Goal: Task Accomplishment & Management: Use online tool/utility

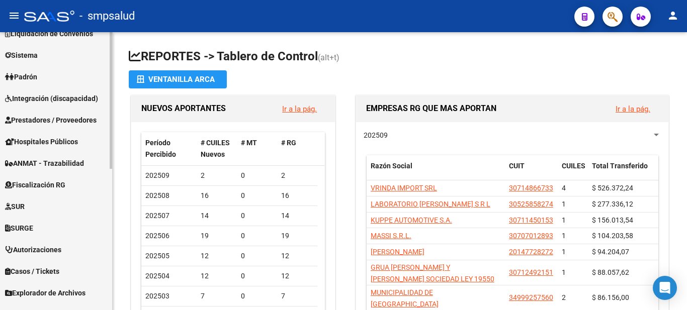
scroll to position [288, 0]
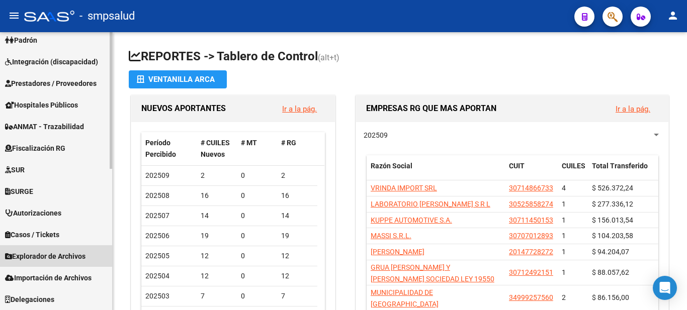
click at [79, 260] on span "Explorador de Archivos" at bounding box center [45, 256] width 80 height 11
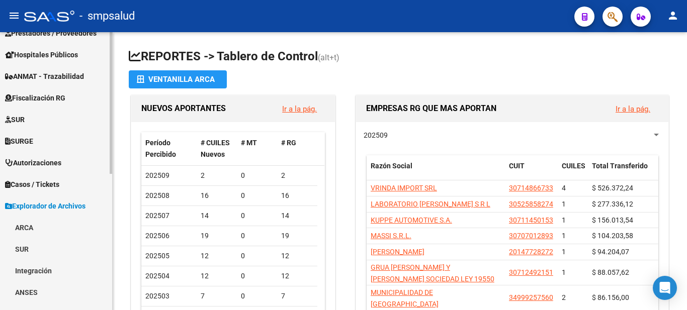
scroll to position [267, 0]
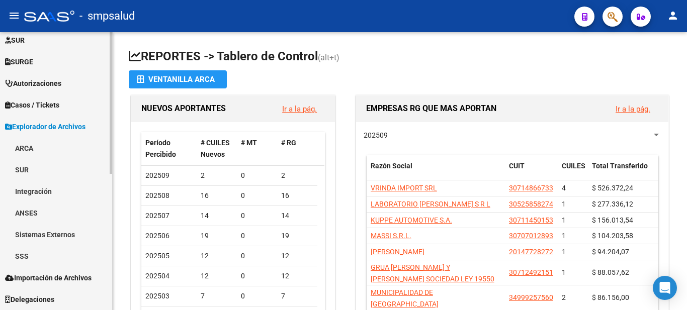
click at [15, 255] on link "SSS" at bounding box center [56, 256] width 112 height 22
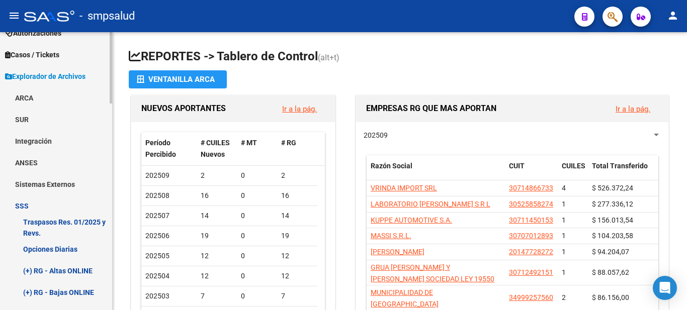
scroll to position [367, 0]
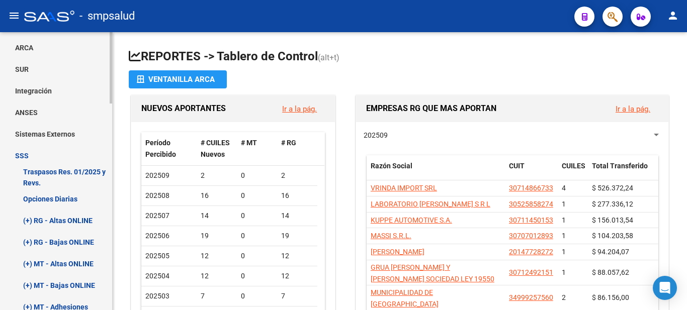
click at [68, 221] on link "(+) RG - Altas ONLINE" at bounding box center [56, 221] width 112 height 22
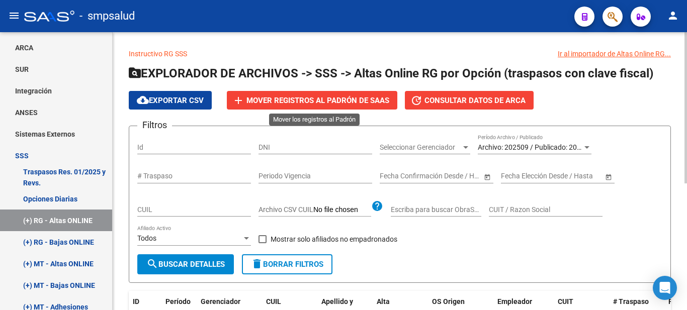
click at [328, 98] on span "Mover registros al PADRÓN de SAAS" at bounding box center [317, 100] width 143 height 9
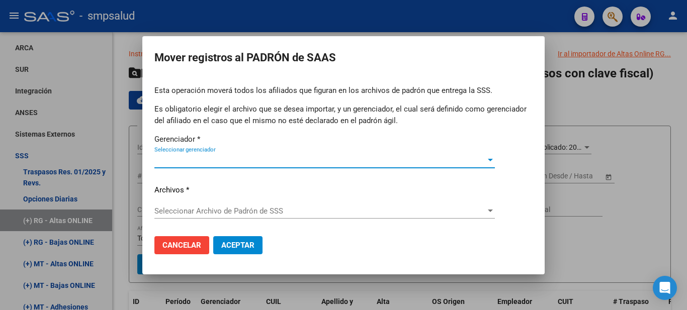
click at [491, 160] on div at bounding box center [490, 160] width 5 height 3
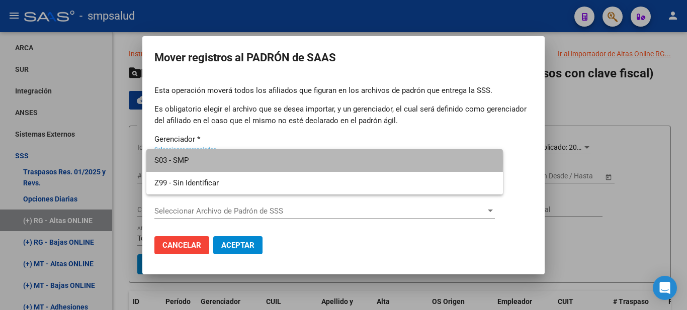
click at [189, 162] on span "S03 - SMP" at bounding box center [324, 160] width 340 height 23
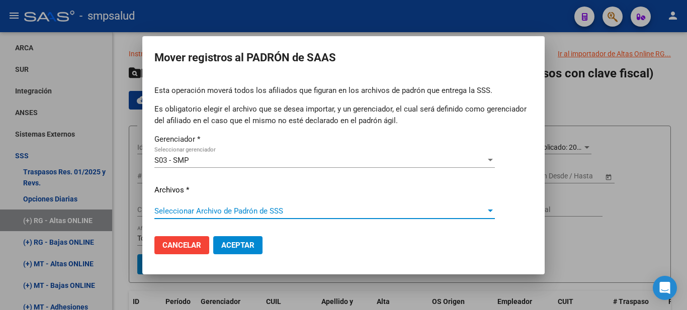
click at [203, 209] on span "Seleccionar Archivo de Padrón de SSS" at bounding box center [319, 211] width 331 height 9
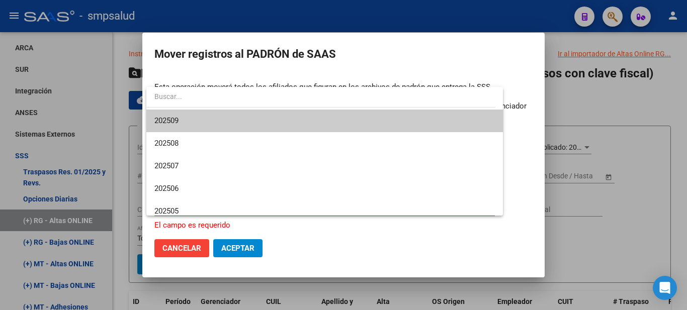
click at [169, 128] on span "202509" at bounding box center [324, 121] width 340 height 23
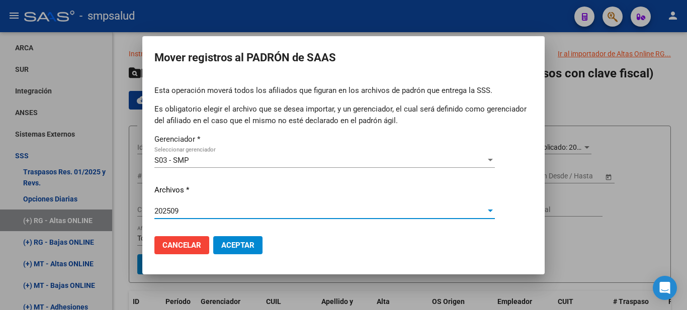
click at [253, 243] on span "Aceptar" at bounding box center [237, 245] width 33 height 9
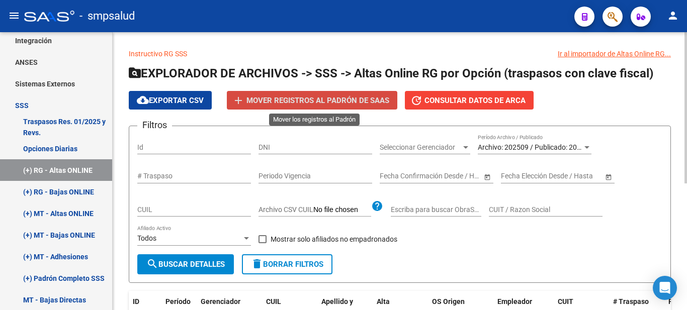
click at [324, 106] on button "add Mover registros al PADRÓN de SAAS" at bounding box center [312, 100] width 170 height 19
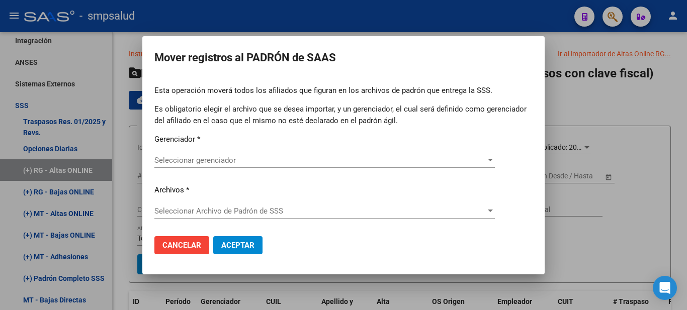
click at [178, 144] on p "Gerenciador *" at bounding box center [343, 140] width 378 height 12
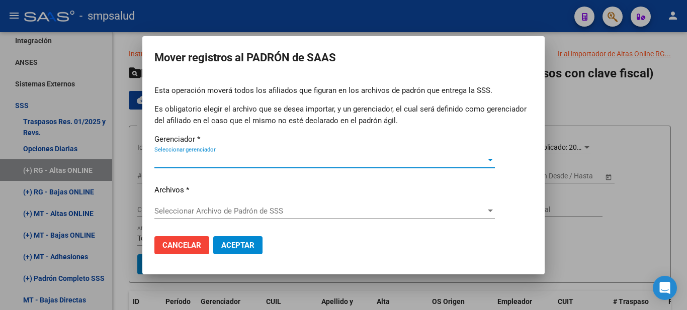
click at [181, 158] on span "Seleccionar gerenciador" at bounding box center [319, 160] width 331 height 9
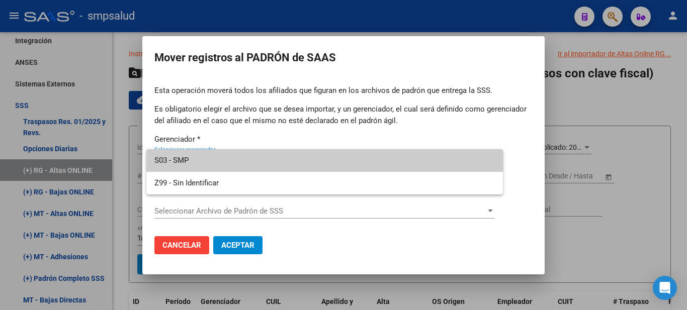
click at [178, 155] on span "S03 - SMP" at bounding box center [324, 160] width 340 height 23
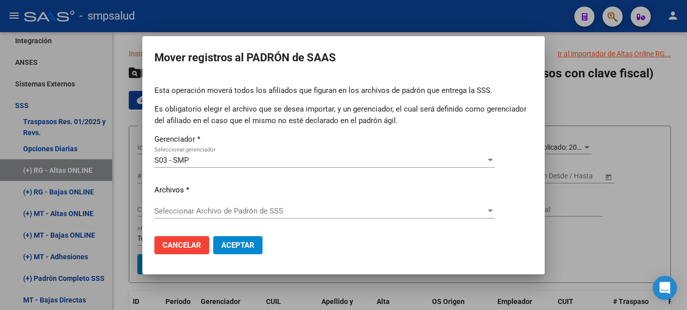
click at [185, 203] on div "Esta operación moverá todos los afiliados que figuran en los archivos [PERSON_N…" at bounding box center [343, 156] width 378 height 143
click at [179, 216] on div "Seleccionar Archivo de Padrón de SSS Seleccionar Archivo de Padrón de SSS" at bounding box center [324, 211] width 340 height 15
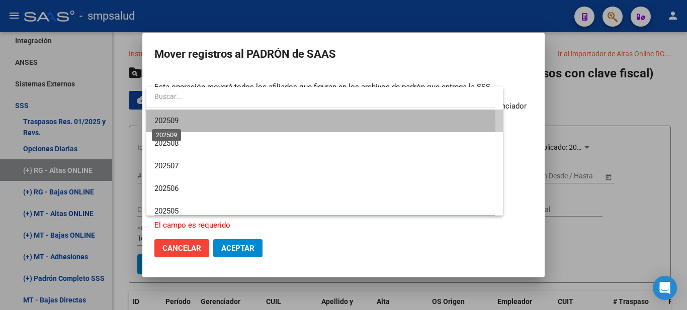
click at [169, 124] on span "202509" at bounding box center [166, 120] width 24 height 9
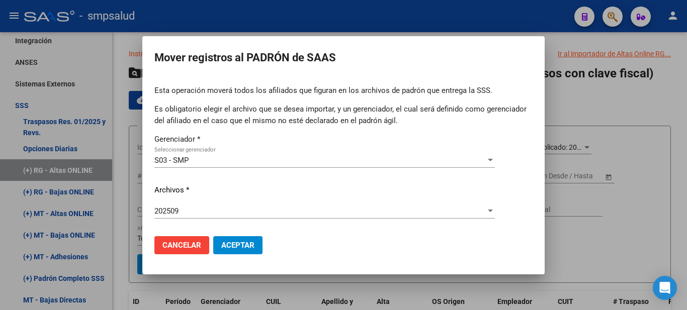
click at [609, 219] on div at bounding box center [343, 155] width 687 height 310
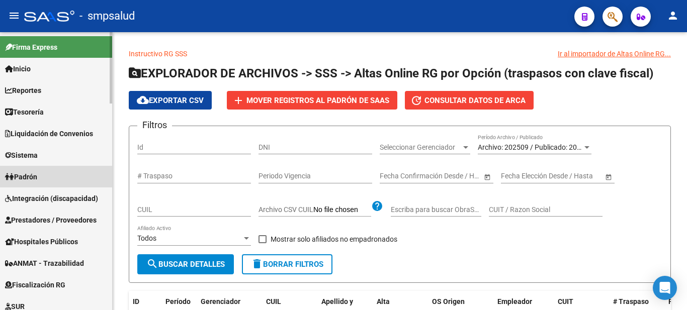
click at [35, 170] on link "Padrón" at bounding box center [56, 177] width 112 height 22
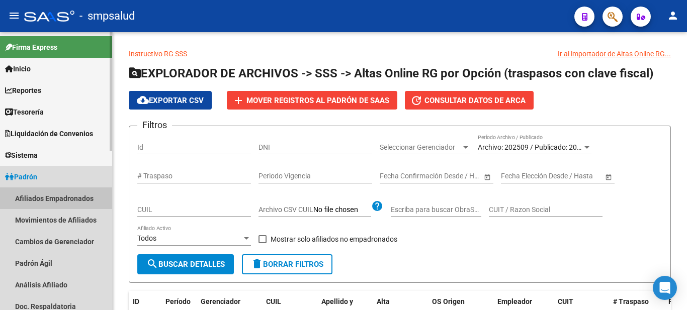
click at [37, 200] on link "Afiliados Empadronados" at bounding box center [56, 199] width 112 height 22
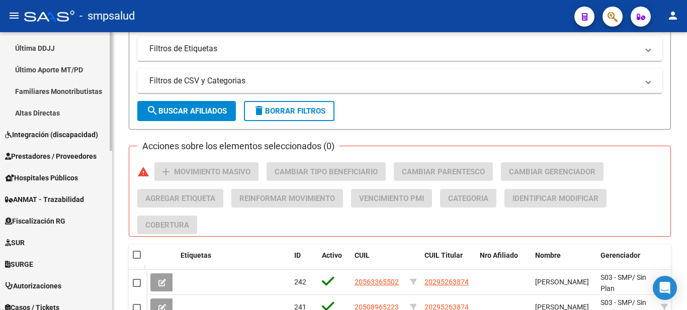
scroll to position [375, 0]
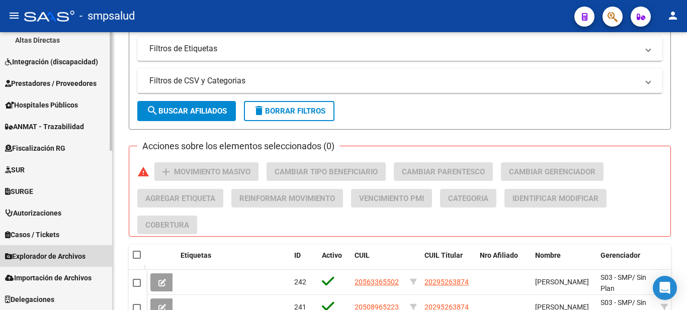
click at [59, 254] on span "Explorador de Archivos" at bounding box center [45, 256] width 80 height 11
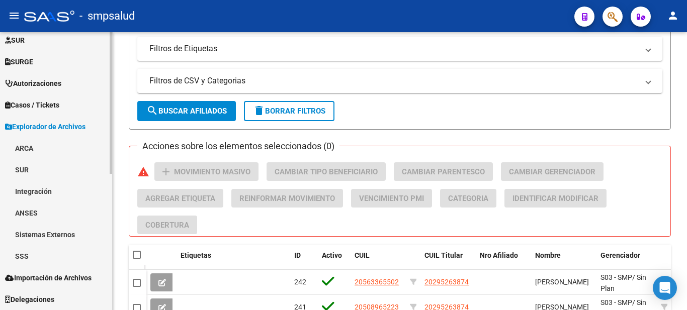
scroll to position [267, 0]
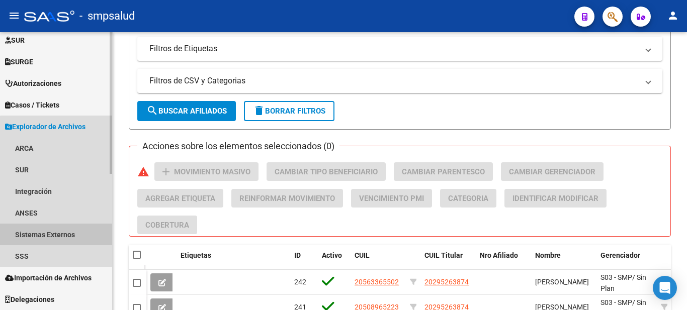
click at [57, 231] on link "Sistemas Externos" at bounding box center [56, 235] width 112 height 22
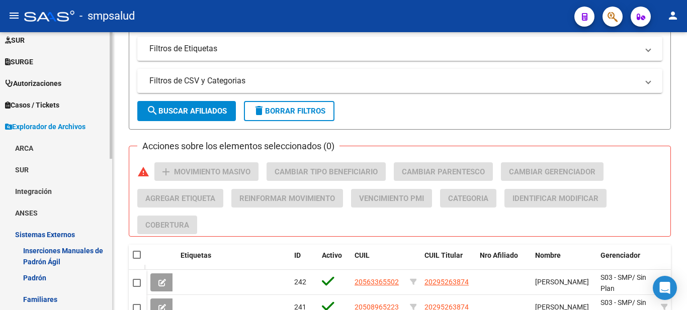
scroll to position [317, 0]
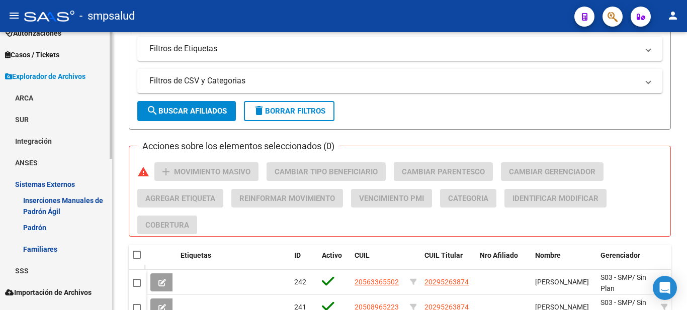
click at [45, 250] on link "Familiares" at bounding box center [56, 249] width 112 height 22
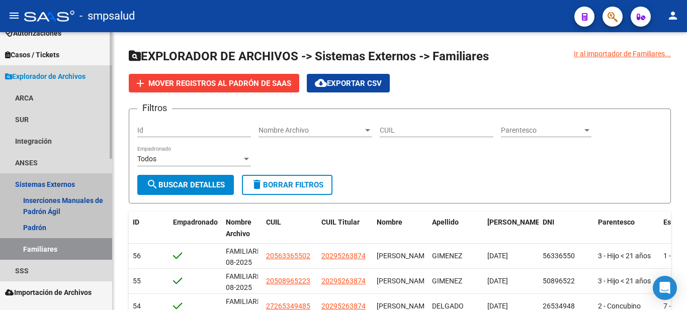
click at [45, 243] on link "Familiares" at bounding box center [56, 249] width 112 height 22
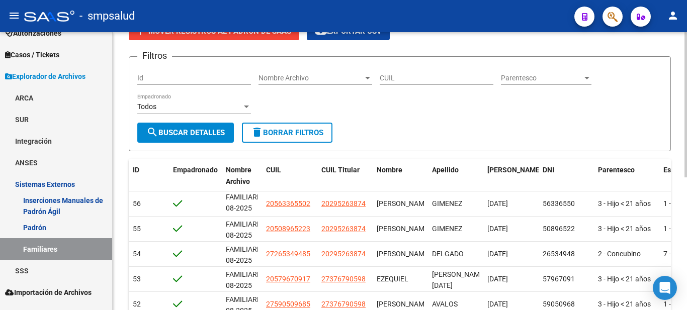
scroll to position [2, 0]
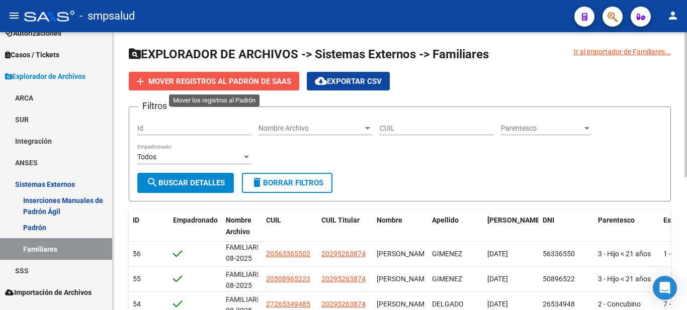
click at [227, 74] on button "add Mover registros al PADRÓN de SAAS" at bounding box center [214, 81] width 170 height 19
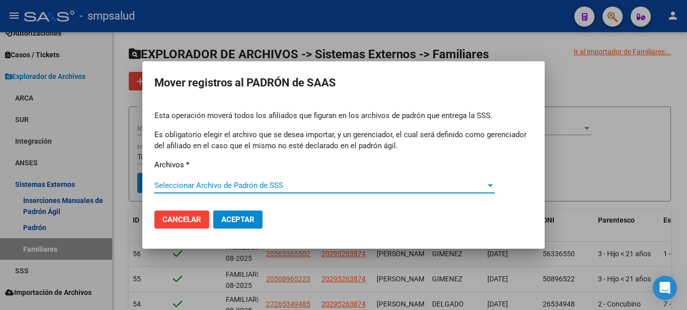
click at [237, 184] on span "Seleccionar Archivo de Padrón de SSS" at bounding box center [319, 185] width 331 height 9
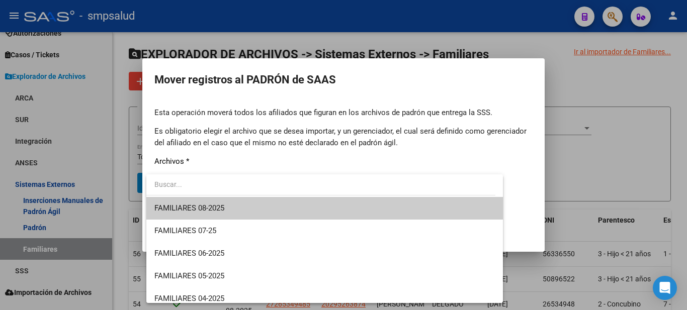
drag, startPoint x: 603, startPoint y: 92, endPoint x: 599, endPoint y: 89, distance: 5.4
click at [602, 92] on div at bounding box center [343, 155] width 687 height 310
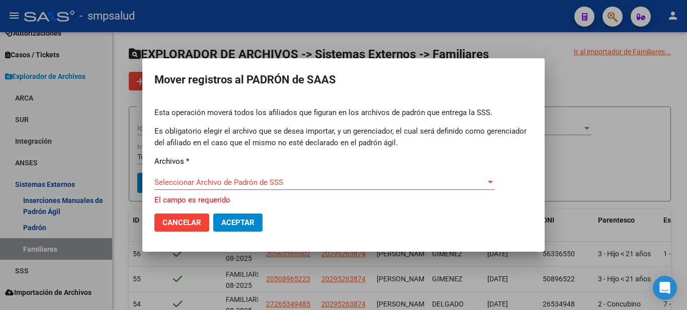
click at [291, 177] on div "Seleccionar Archivo de Padrón de SSS Seleccionar Archivo de Padrón de SSS" at bounding box center [324, 182] width 340 height 15
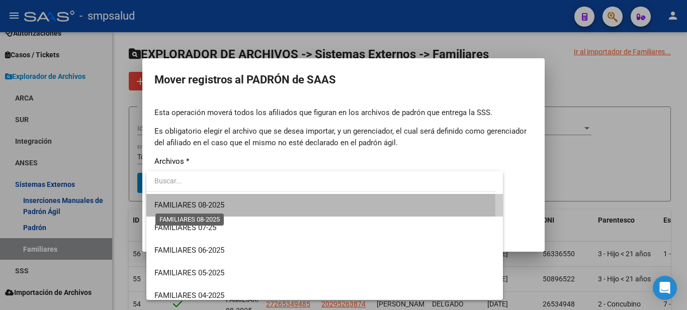
click at [204, 207] on span "FAMILIARES 08-2025" at bounding box center [189, 205] width 70 height 9
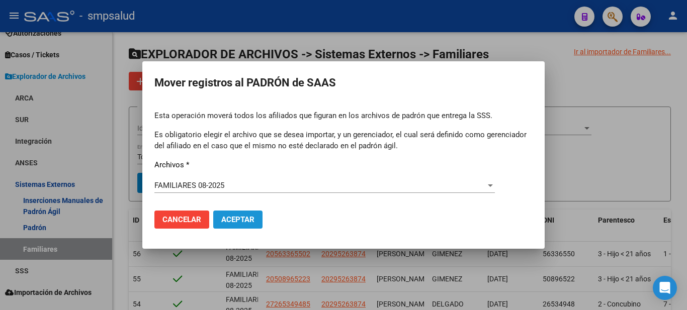
click at [231, 217] on span "Aceptar" at bounding box center [237, 219] width 33 height 9
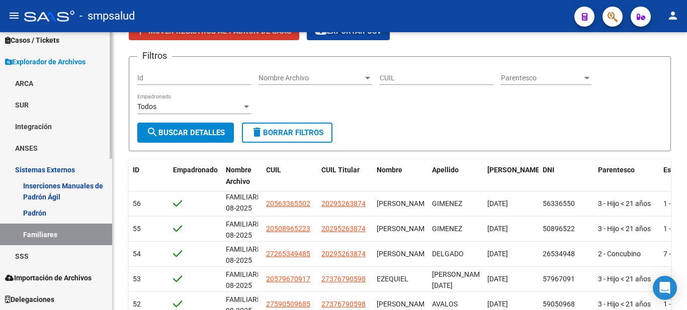
scroll to position [80, 0]
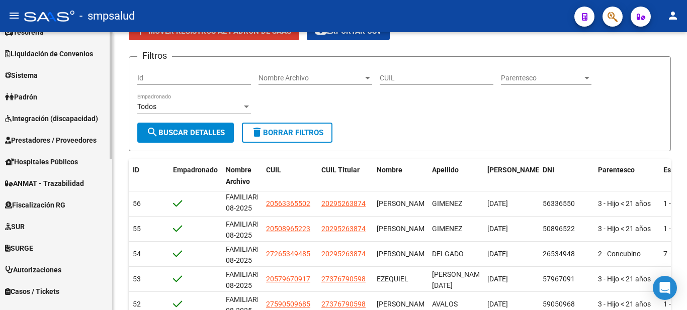
click at [42, 92] on link "Padrón" at bounding box center [56, 97] width 112 height 22
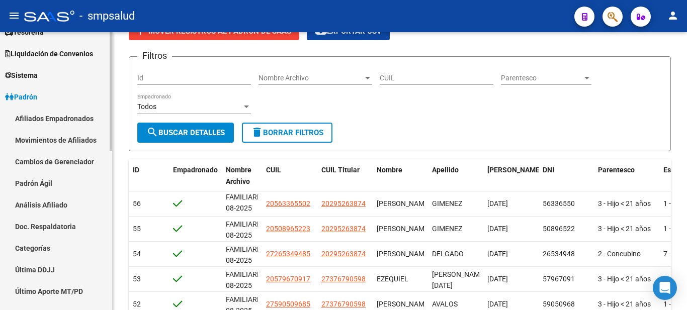
click at [43, 120] on link "Afiliados Empadronados" at bounding box center [56, 119] width 112 height 22
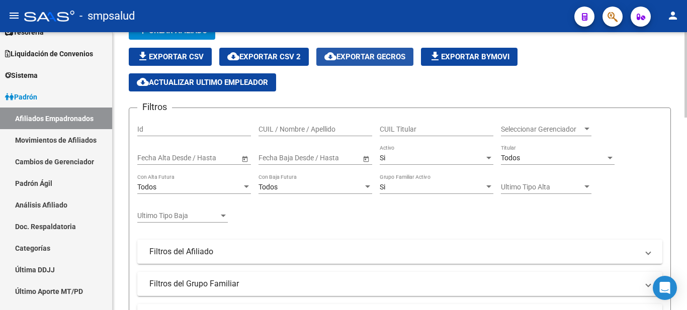
click at [372, 52] on span "cloud_download Exportar GECROS" at bounding box center [364, 56] width 81 height 9
